Goal: Transaction & Acquisition: Purchase product/service

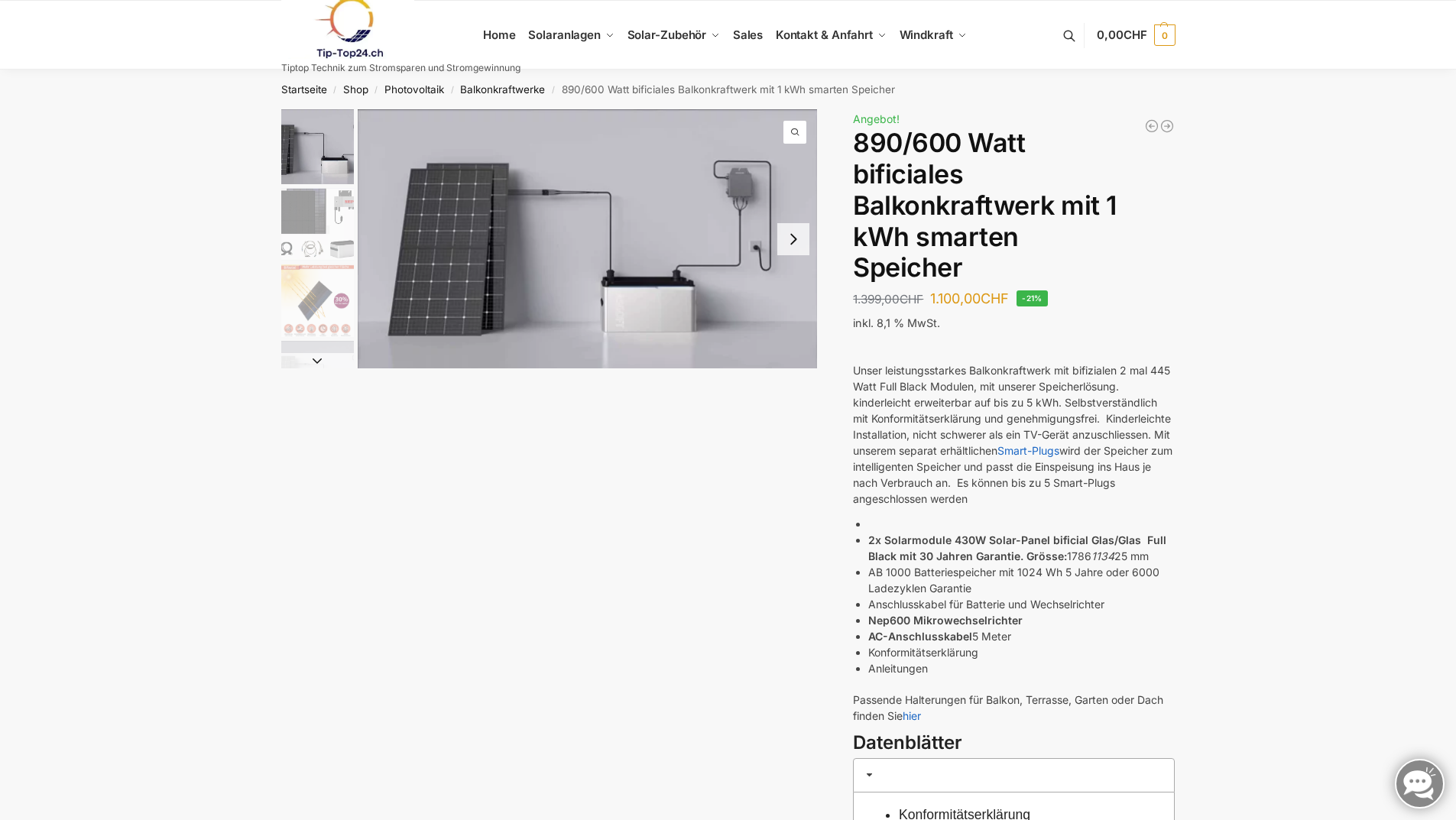
click at [791, 238] on button "Next slide" at bounding box center [794, 239] width 32 height 32
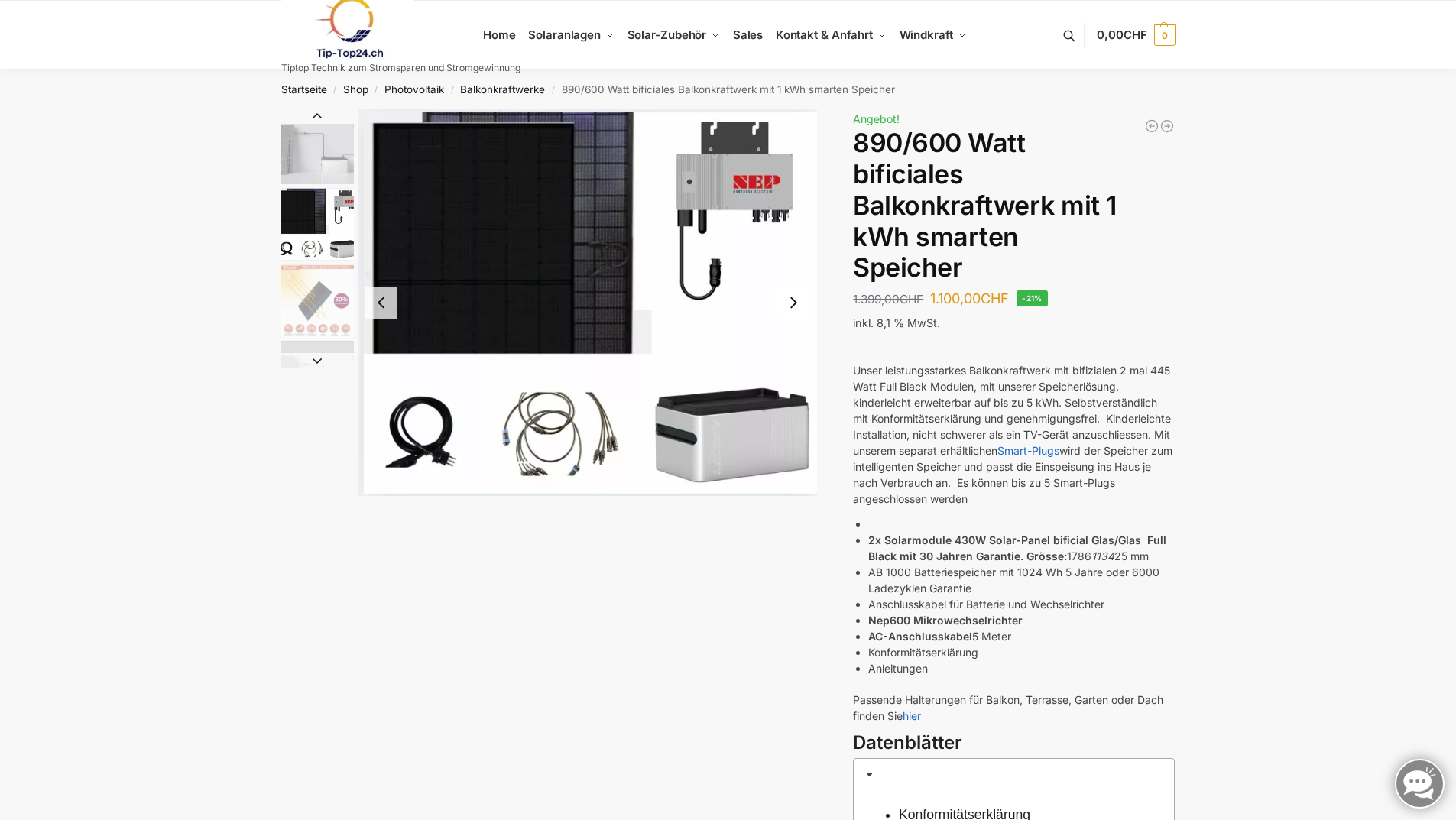
click at [795, 304] on button "Next slide" at bounding box center [794, 303] width 32 height 32
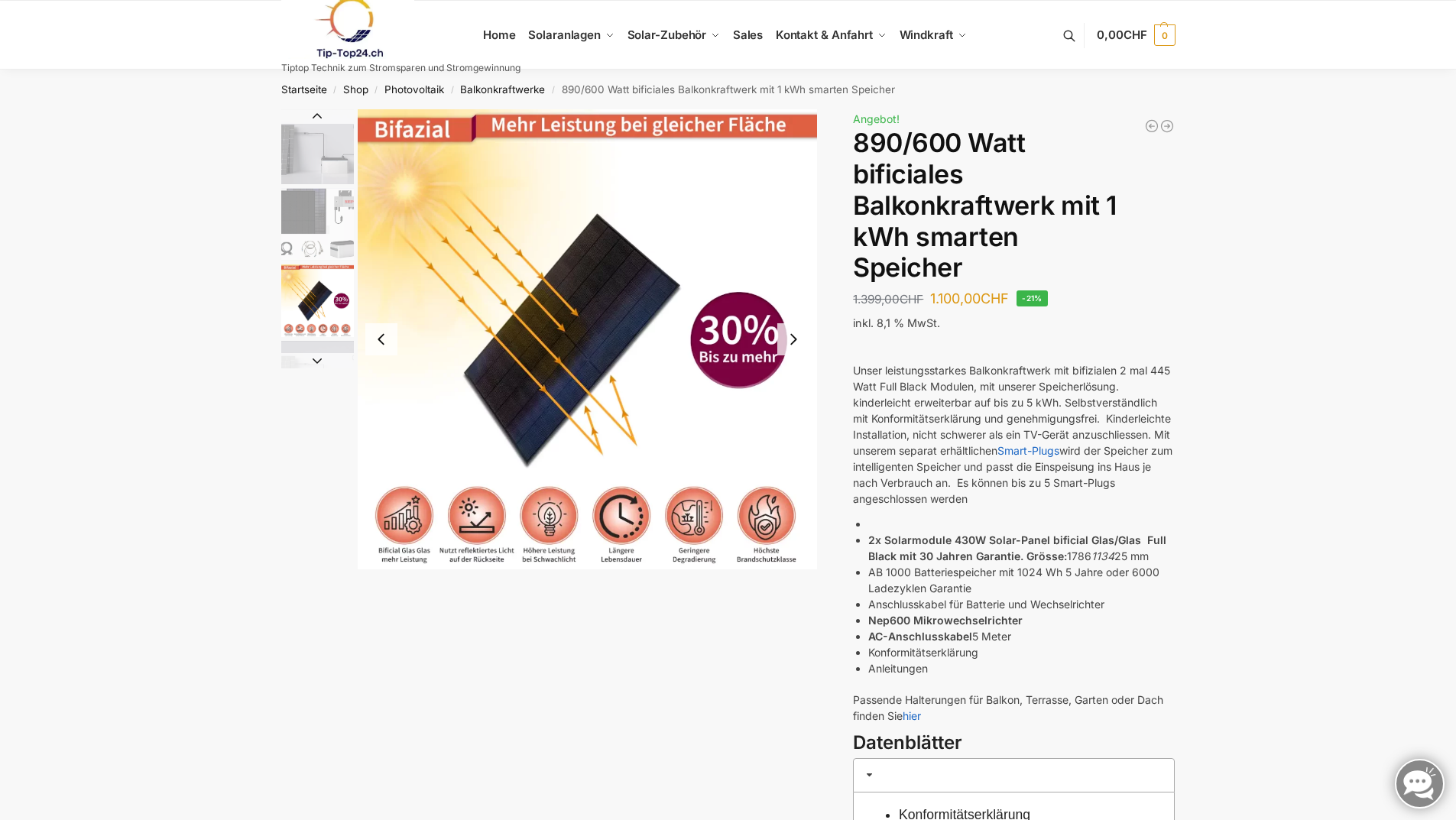
click at [383, 340] on button "Previous slide" at bounding box center [382, 339] width 32 height 32
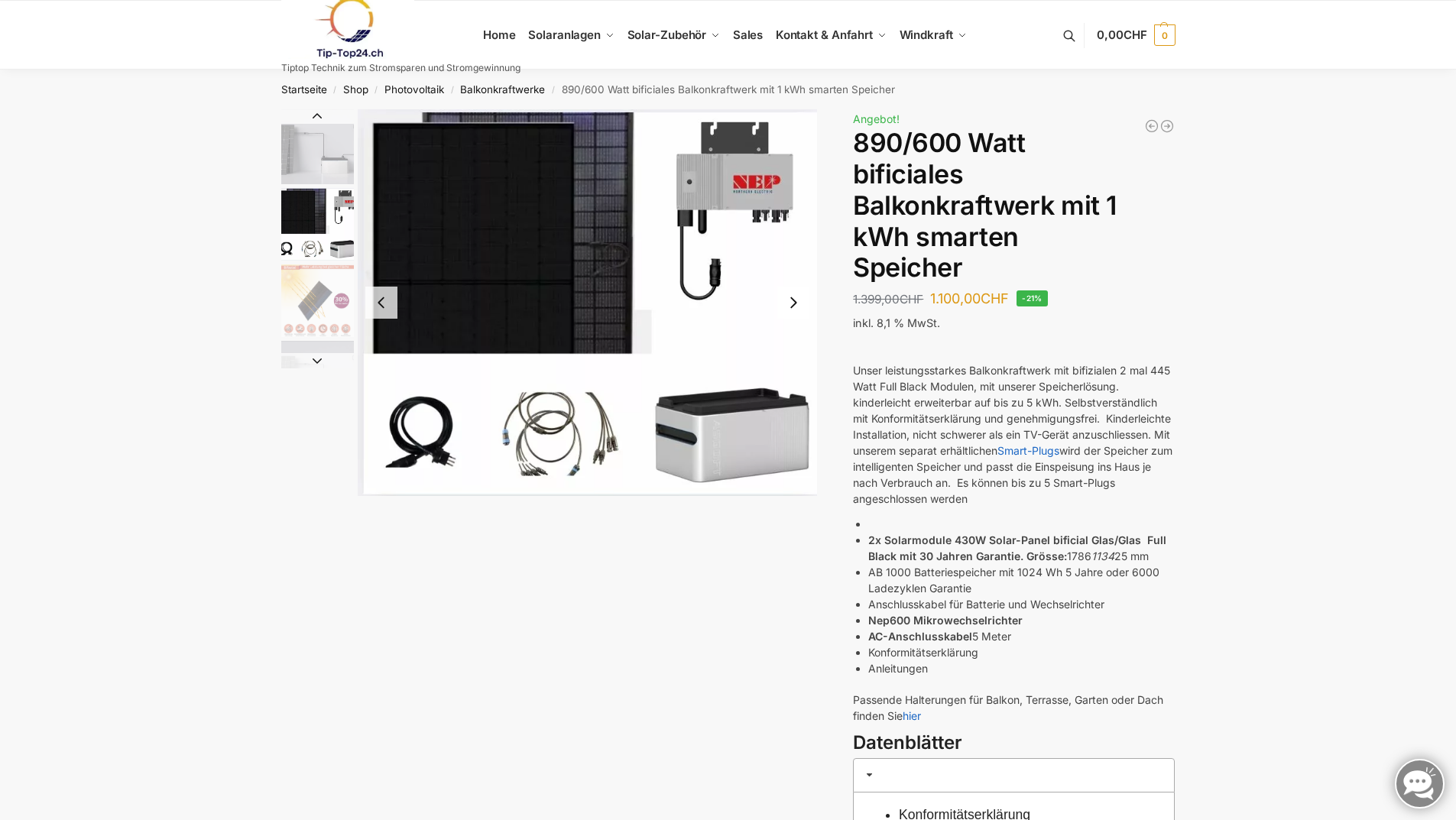
click at [795, 306] on button "Next slide" at bounding box center [794, 303] width 32 height 32
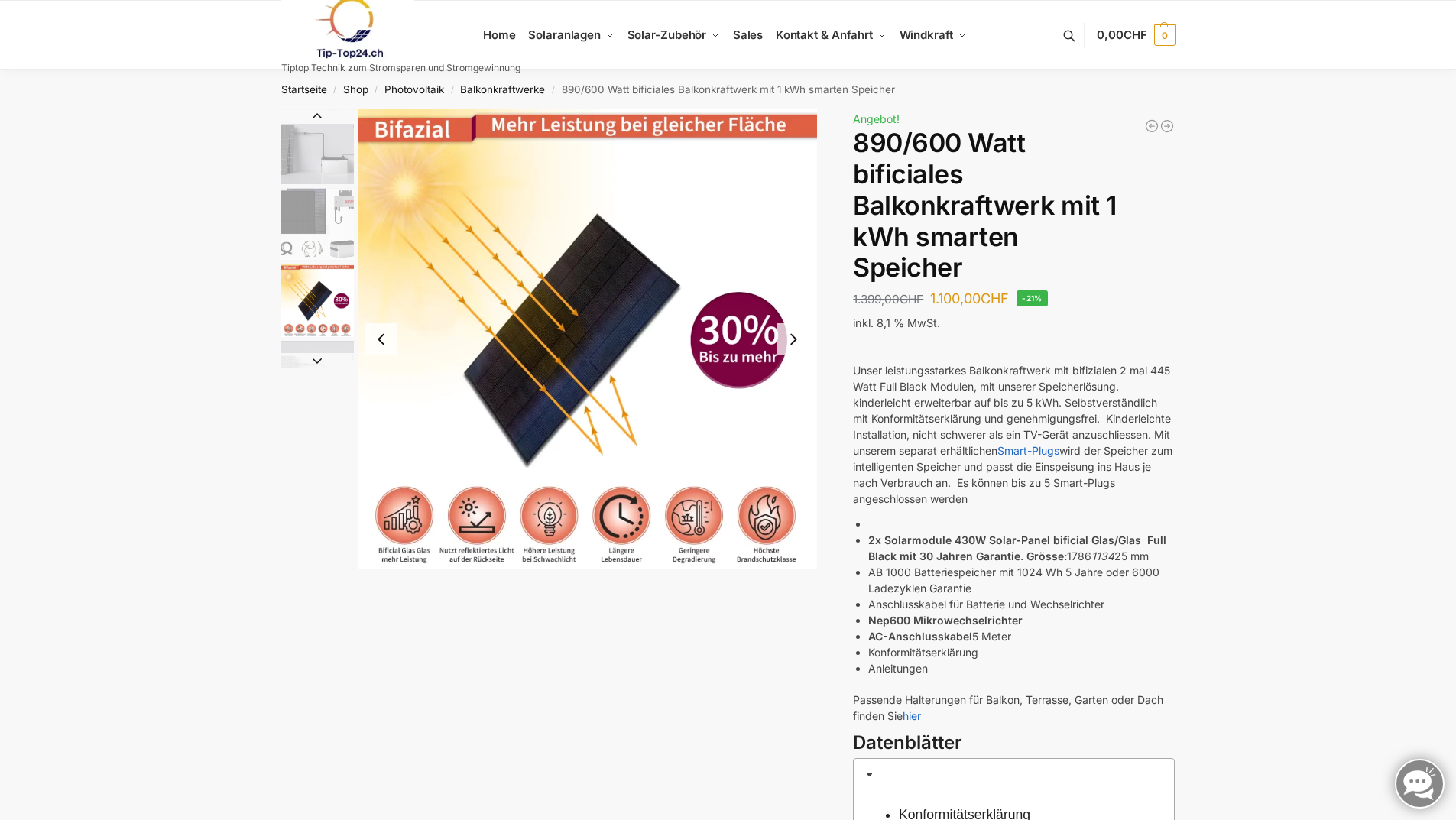
click at [796, 306] on img "3 / 7" at bounding box center [588, 339] width 460 height 460
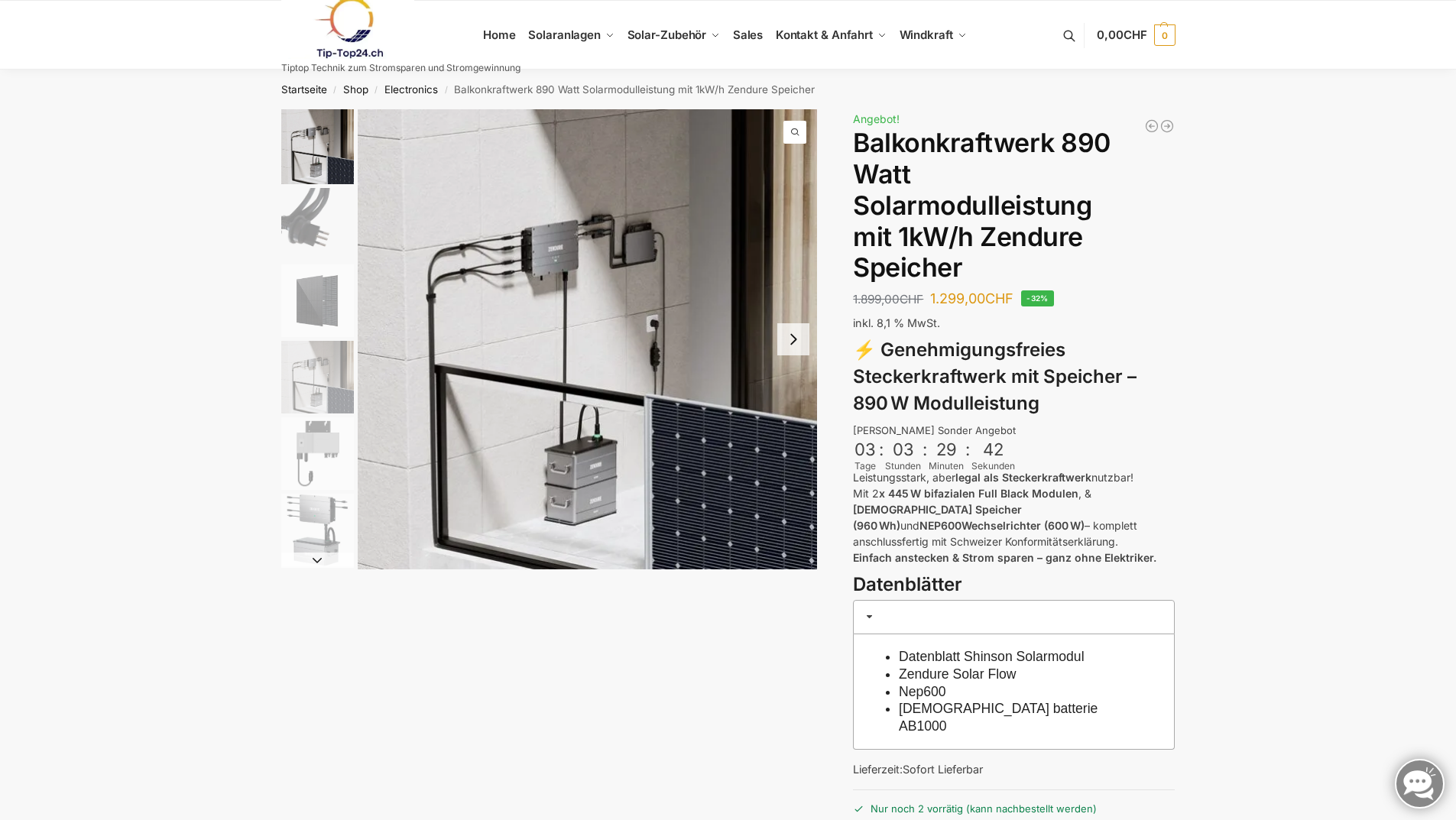
click at [328, 226] on img "2 / 6" at bounding box center [318, 225] width 73 height 73
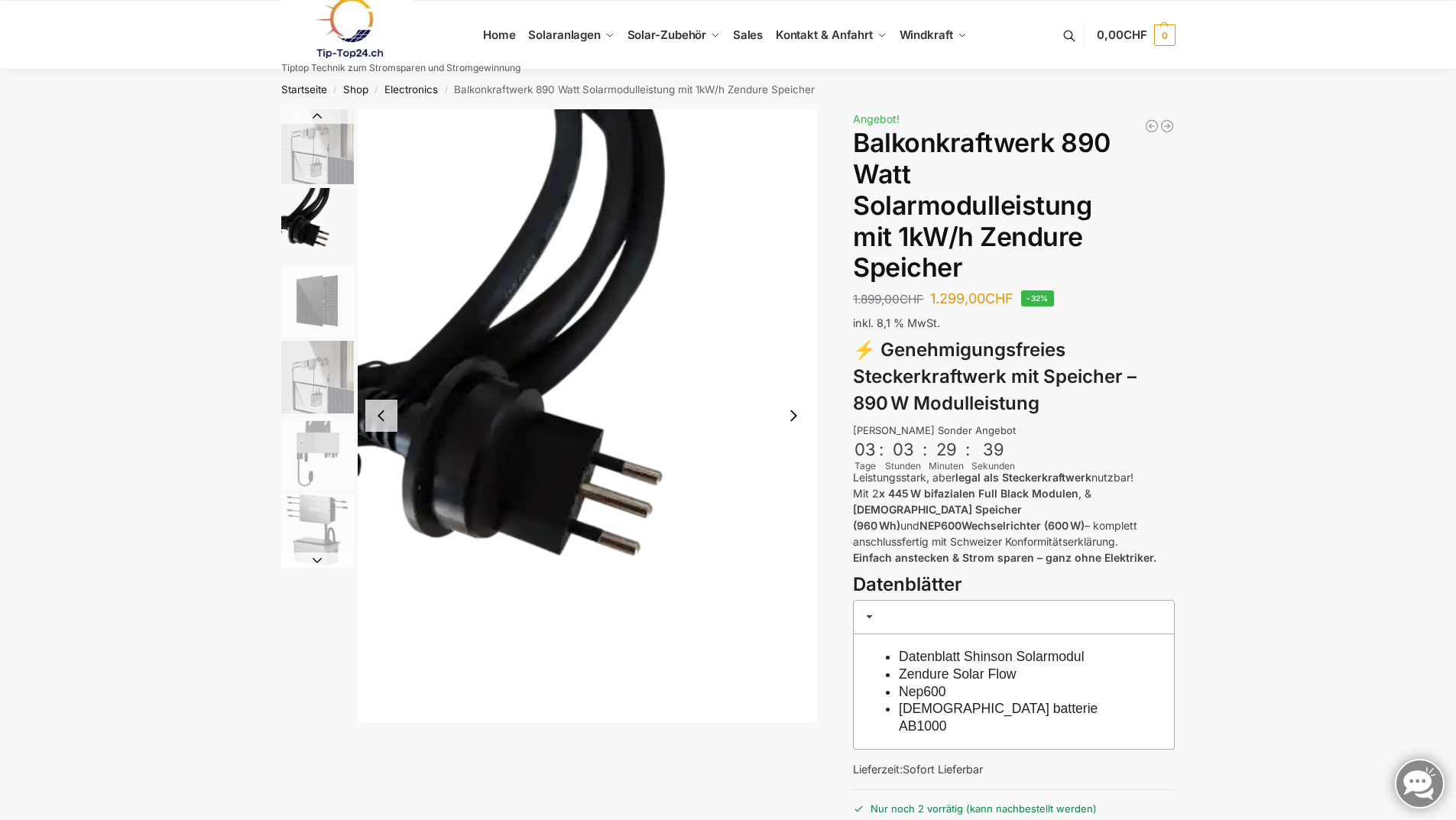
click at [328, 283] on img "3 / 6" at bounding box center [318, 301] width 73 height 73
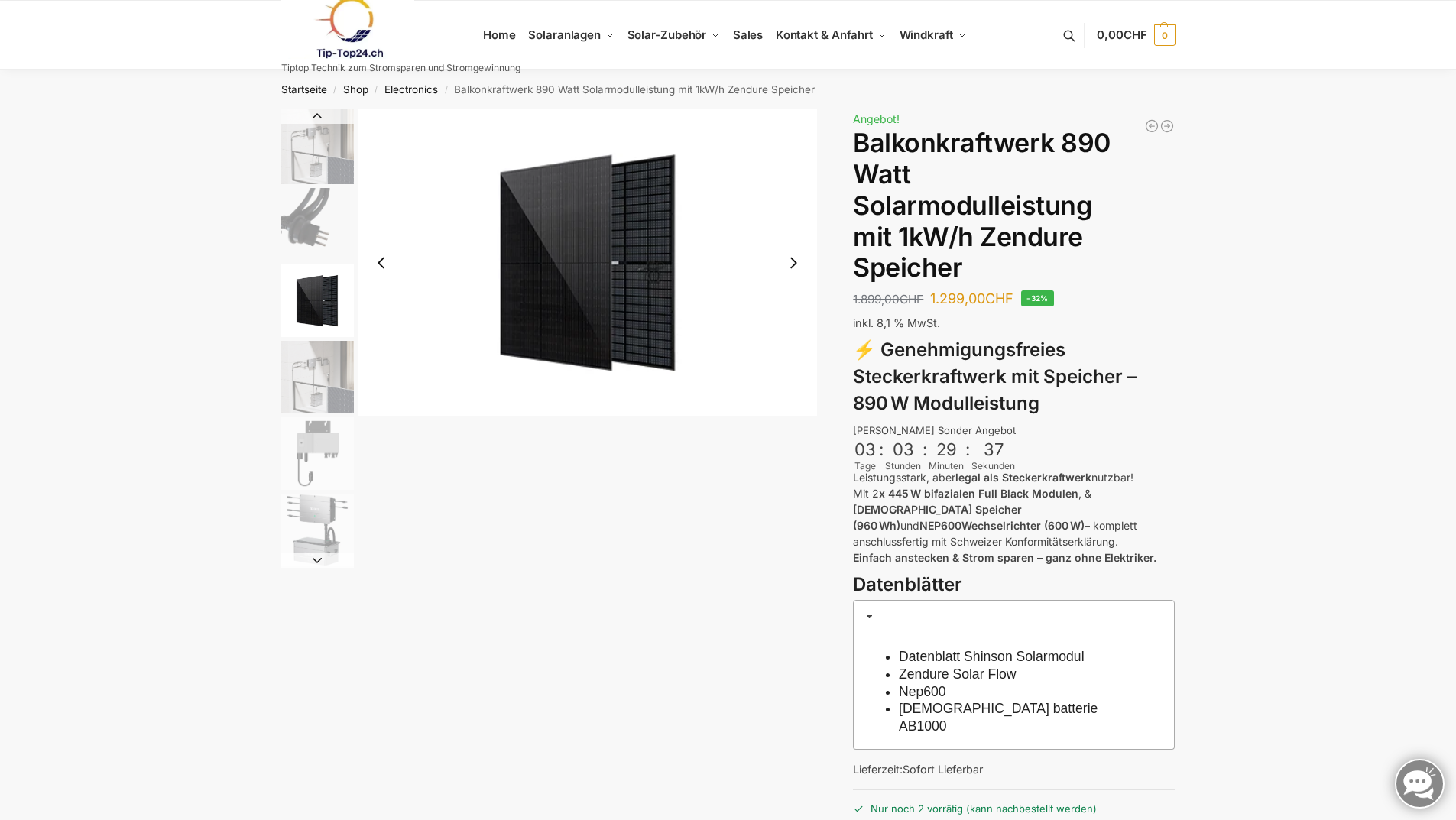
click at [333, 359] on img "4 / 6" at bounding box center [318, 377] width 73 height 73
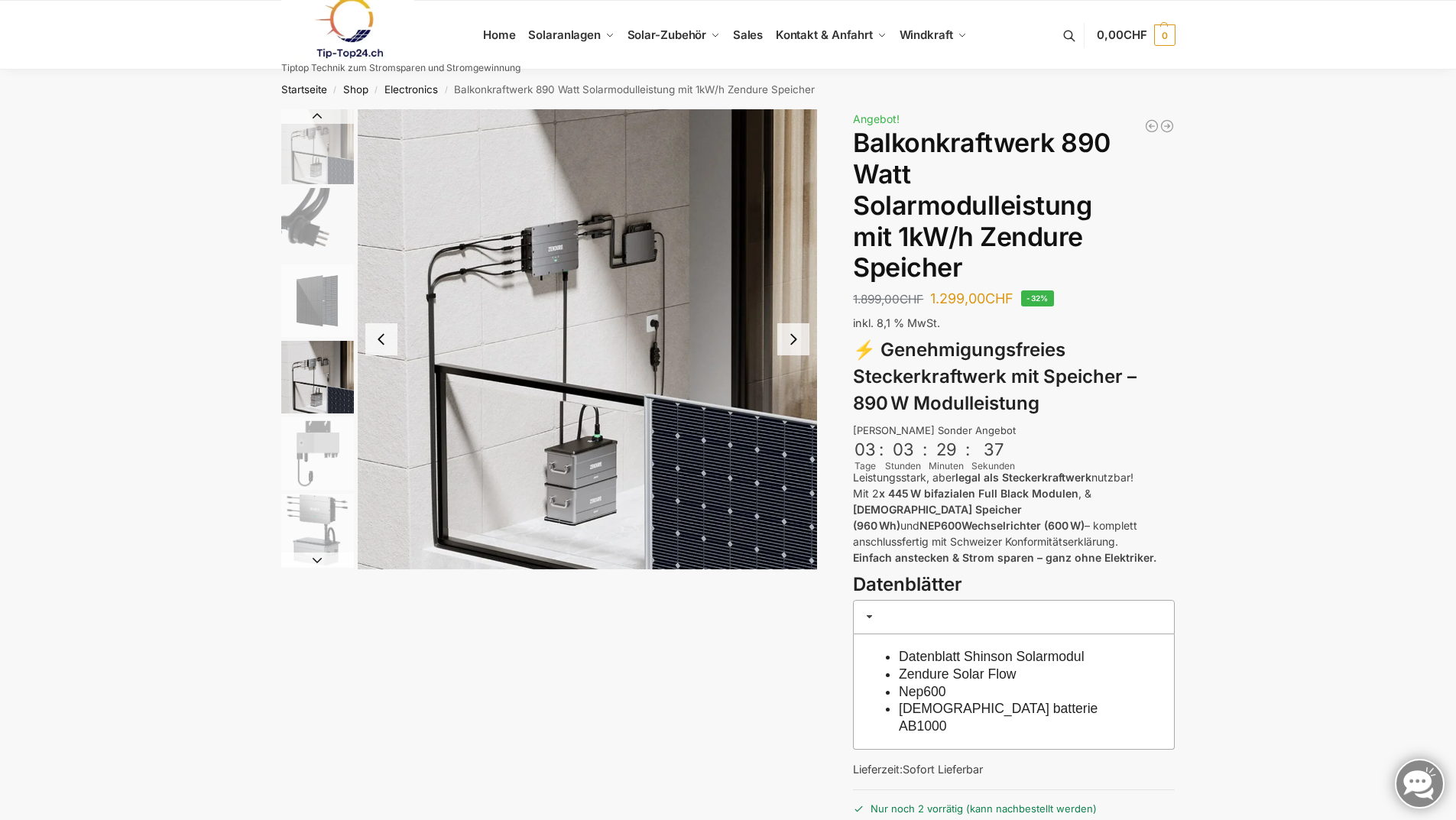
click at [328, 444] on img "5 / 6" at bounding box center [318, 453] width 73 height 73
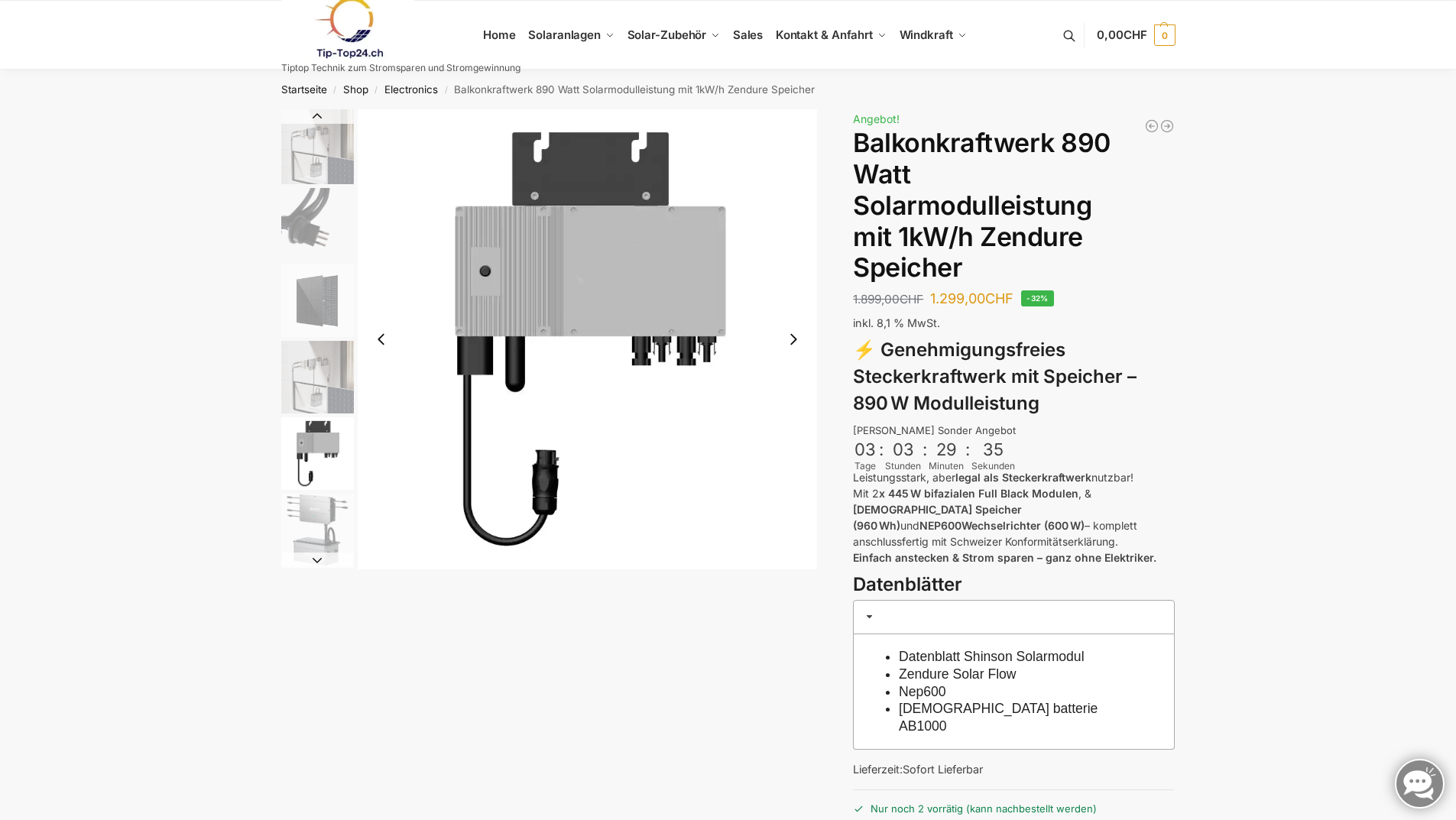
click at [313, 518] on img "6 / 6" at bounding box center [318, 530] width 73 height 73
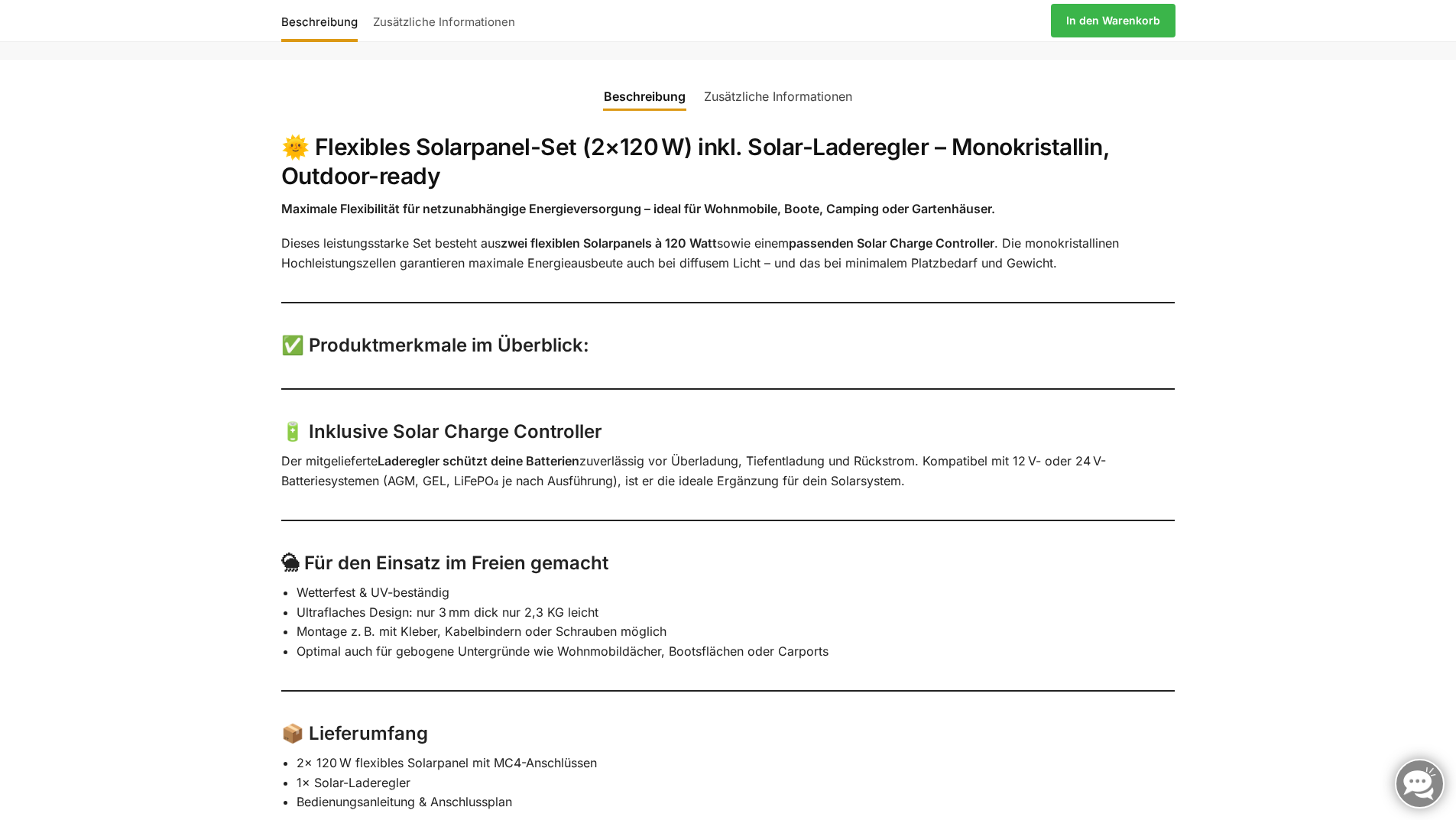
scroll to position [459, 0]
